Goal: Task Accomplishment & Management: Use online tool/utility

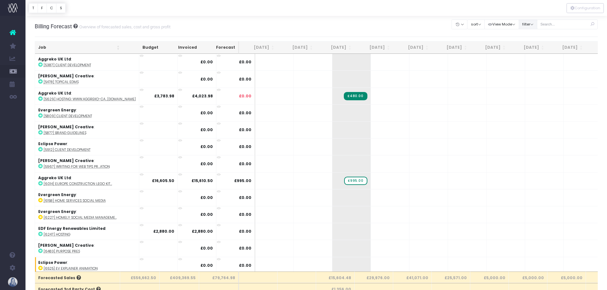
click at [525, 28] on button "filter" at bounding box center [528, 24] width 18 height 10
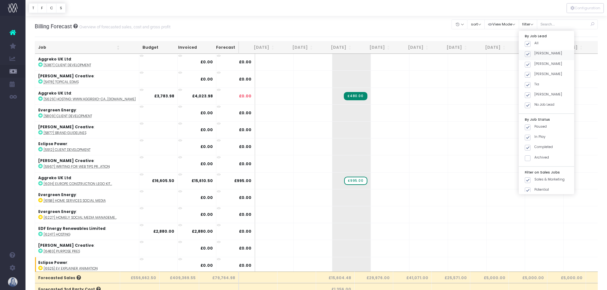
click at [526, 43] on span at bounding box center [528, 44] width 6 height 6
click at [535, 43] on input "All" at bounding box center [537, 43] width 4 height 4
checkbox input "false"
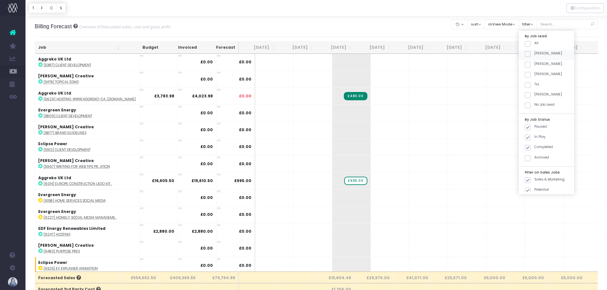
checkbox input "false"
click at [530, 56] on span at bounding box center [528, 54] width 6 height 6
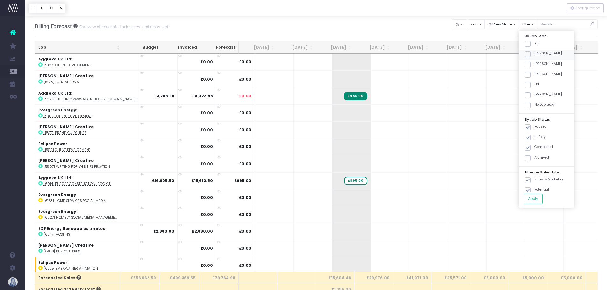
click at [535, 55] on input "[PERSON_NAME]" at bounding box center [537, 53] width 4 height 4
checkbox input "true"
click at [534, 196] on button "Apply" at bounding box center [533, 199] width 19 height 11
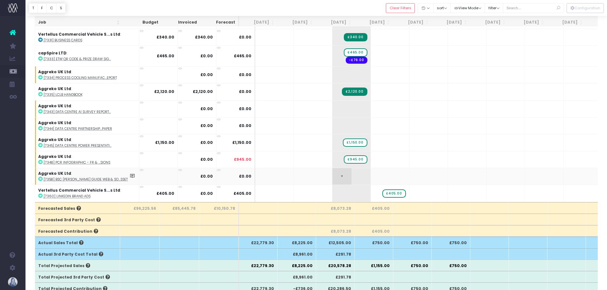
scroll to position [64, 0]
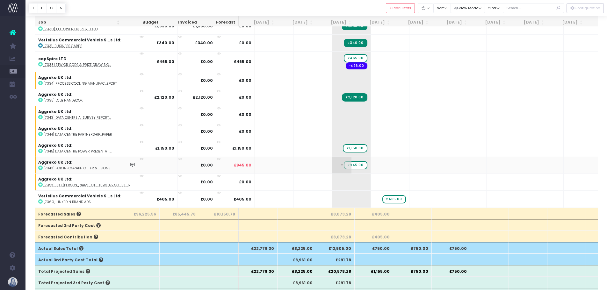
click at [344, 161] on span "£945.00" at bounding box center [355, 165] width 23 height 8
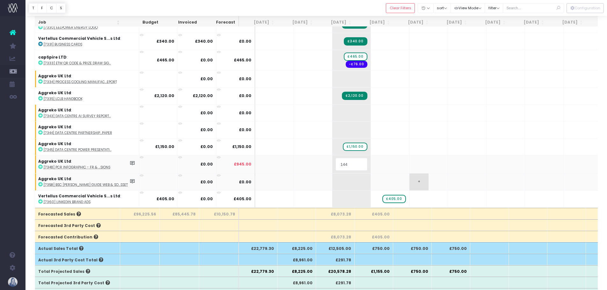
type input "1440"
